Goal: Download file/media

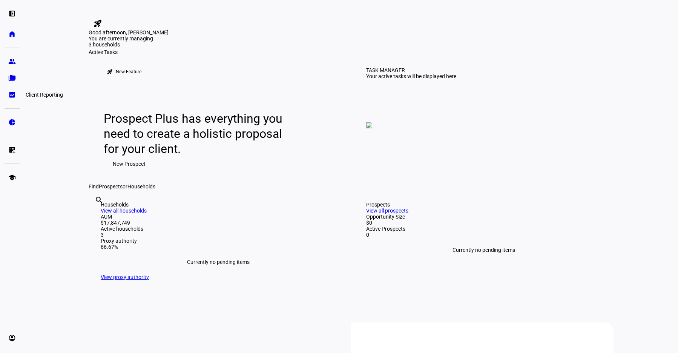
click at [14, 92] on eth-mat-symbol "bid_landscape" at bounding box center [12, 95] width 8 height 8
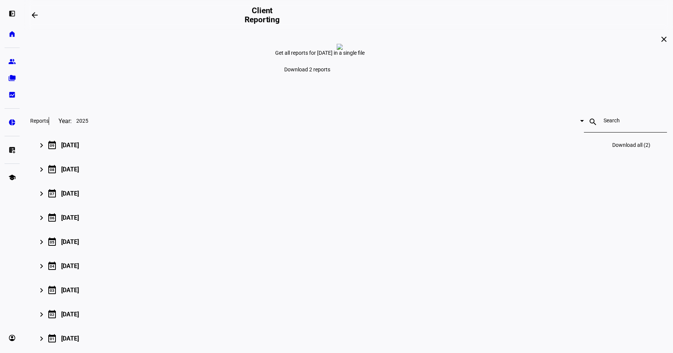
click at [46, 150] on mat-icon "keyboard_arrow_right" at bounding box center [41, 145] width 9 height 9
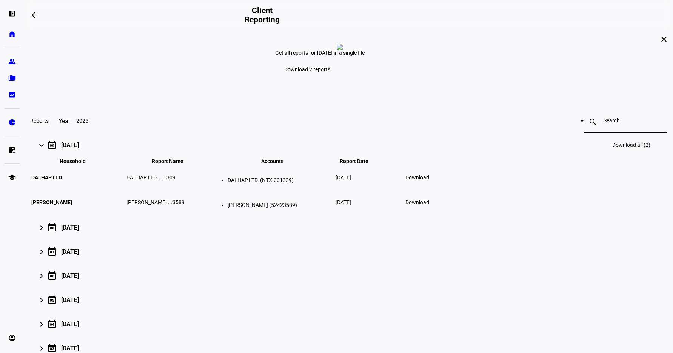
click at [429, 180] on span "Download" at bounding box center [417, 177] width 24 height 6
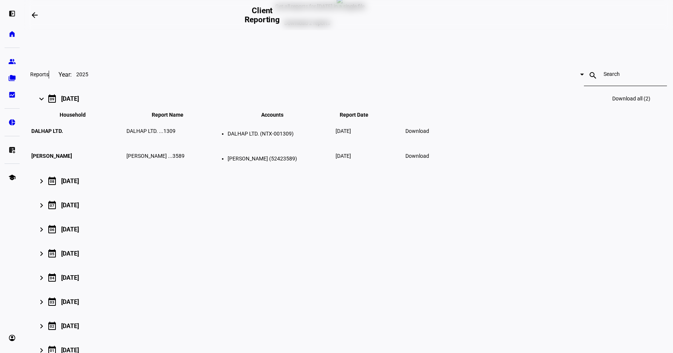
scroll to position [51, 0]
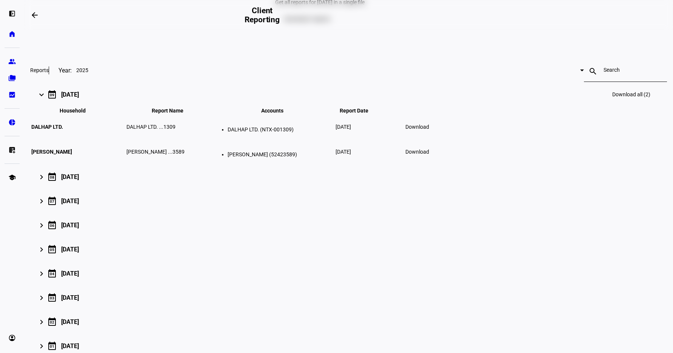
click at [429, 130] on span "Download" at bounding box center [417, 127] width 24 height 6
click at [46, 181] on mat-icon "keyboard_arrow_right" at bounding box center [41, 176] width 9 height 9
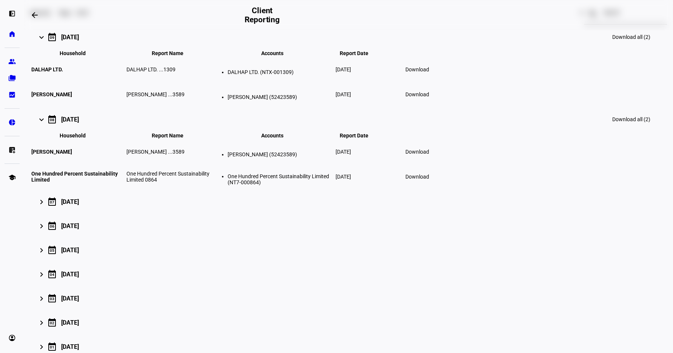
scroll to position [110, 0]
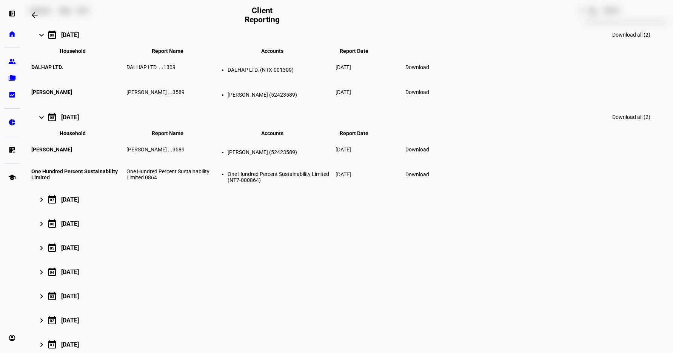
click at [429, 177] on span "Download" at bounding box center [417, 174] width 24 height 6
